Goal: Task Accomplishment & Management: Manage account settings

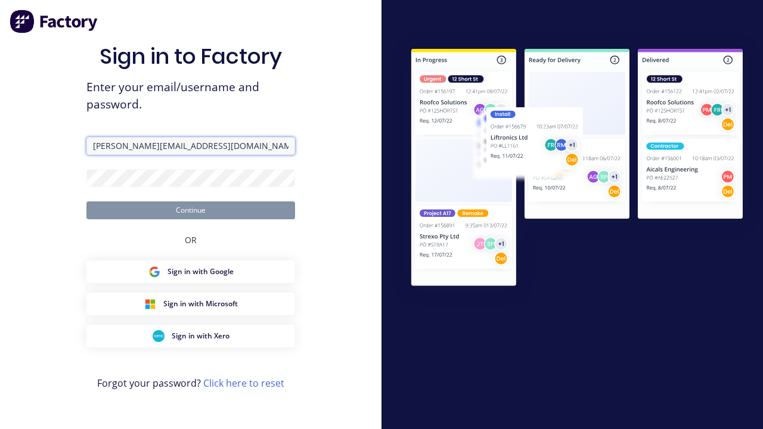
type input "harold+auto@factory.app"
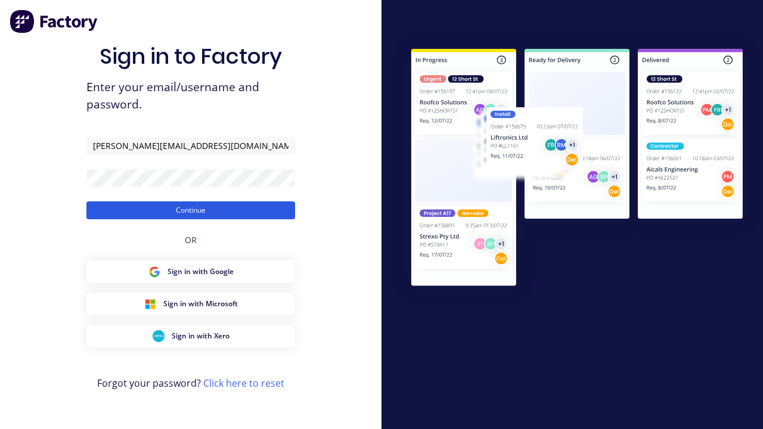
click at [191, 210] on button "Continue" at bounding box center [190, 210] width 209 height 18
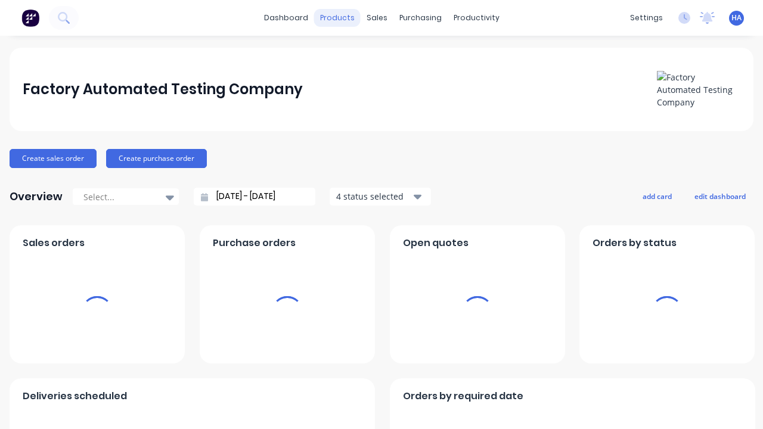
click at [338, 18] on div "products" at bounding box center [337, 18] width 46 height 18
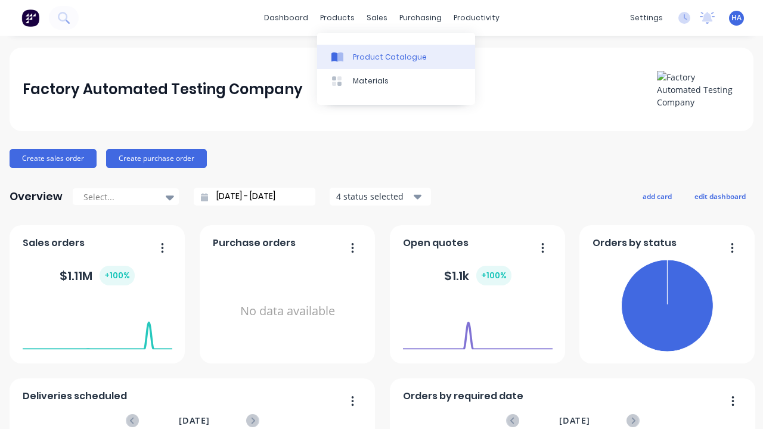
click at [396, 57] on div "Product Catalogue" at bounding box center [390, 57] width 74 height 11
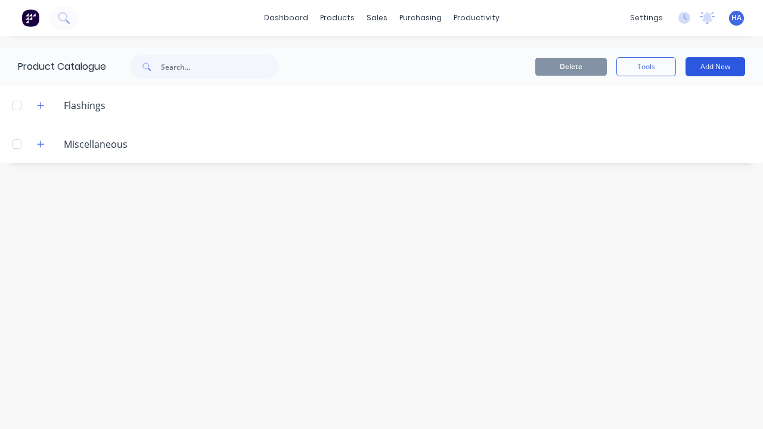
click at [715, 67] on button "Add New" at bounding box center [715, 66] width 60 height 19
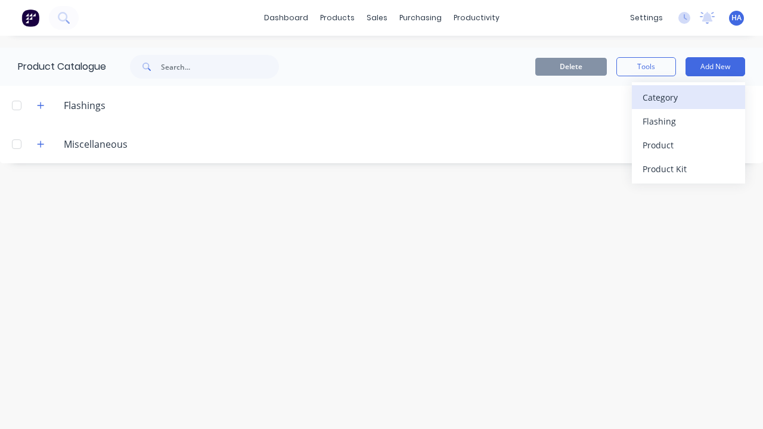
click at [688, 97] on div "Category" at bounding box center [688, 97] width 92 height 17
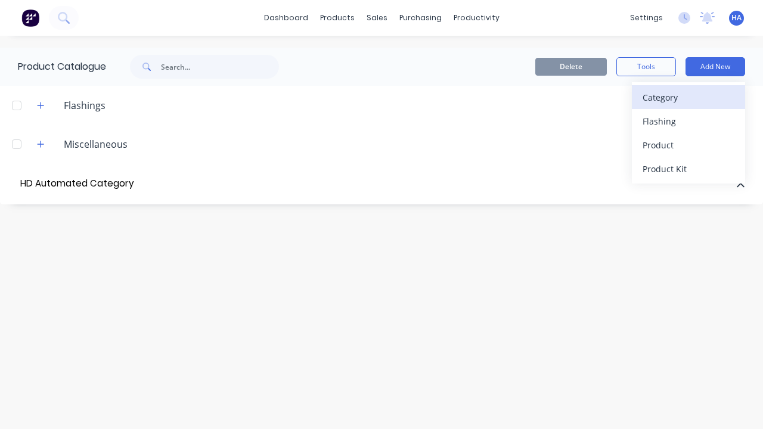
type input "HD Automated Category"
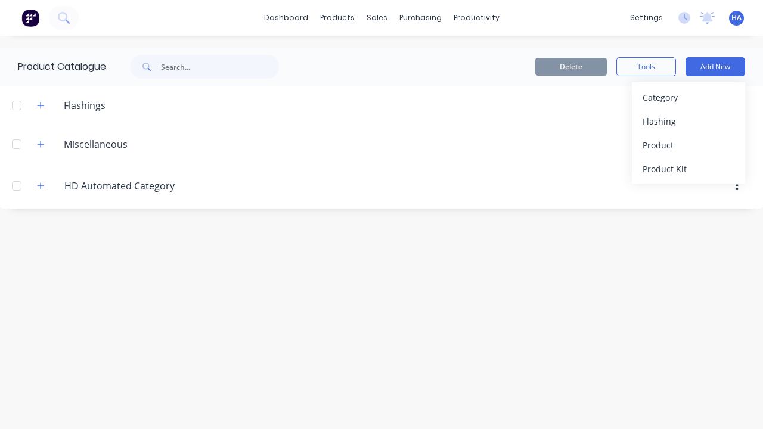
click at [17, 185] on div at bounding box center [17, 186] width 24 height 24
click at [571, 67] on button "Delete" at bounding box center [570, 67] width 71 height 18
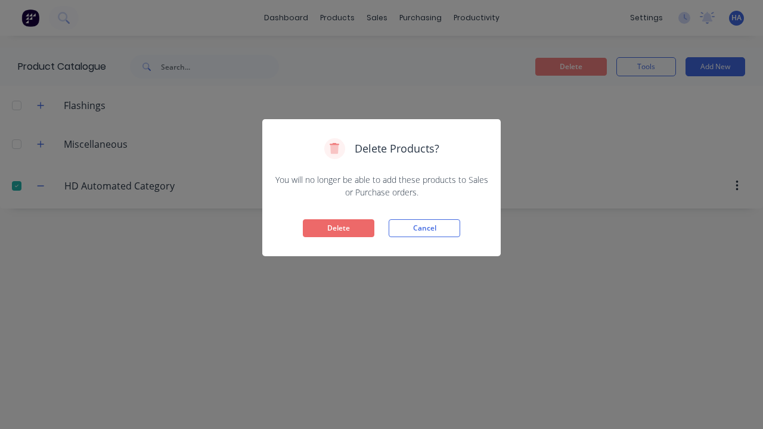
click at [338, 228] on button "Delete" at bounding box center [338, 228] width 71 height 18
